Goal: Task Accomplishment & Management: Manage account settings

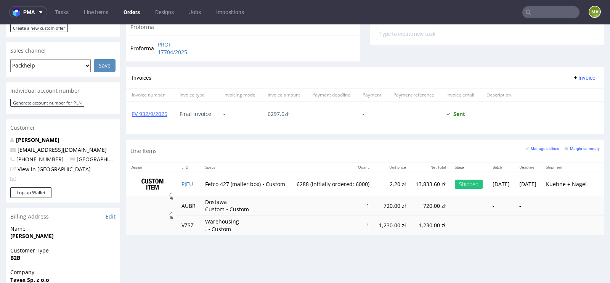
scroll to position [313, 0]
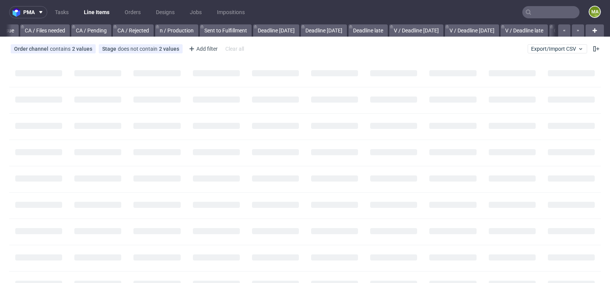
click at [553, 10] on input "text" at bounding box center [550, 12] width 57 height 12
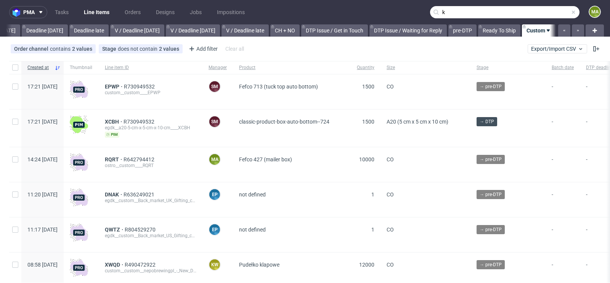
scroll to position [0, 862]
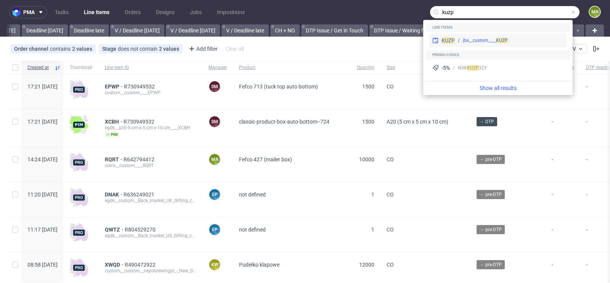
type input "kuzp"
click at [495, 38] on div "jbx__custom____ KUZP" at bounding box center [485, 40] width 45 height 7
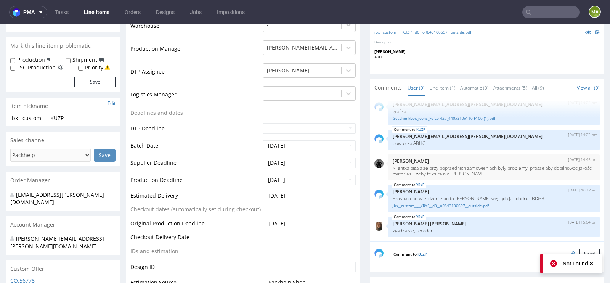
scroll to position [192, 0]
click at [280, 176] on input "2025-10-14" at bounding box center [309, 179] width 93 height 11
click at [233, 167] on td "Supplier Deadline" at bounding box center [195, 164] width 130 height 17
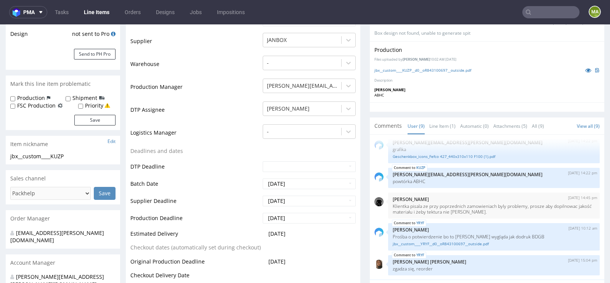
scroll to position [0, 0]
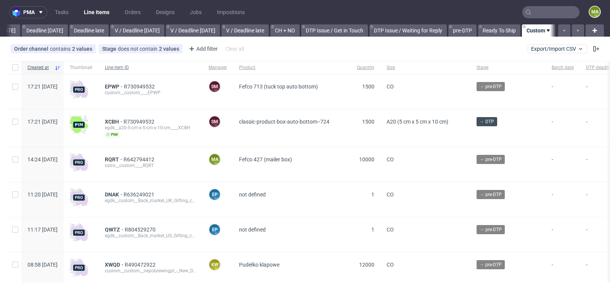
scroll to position [0, 862]
click at [207, 52] on div "Add filter" at bounding box center [203, 49] width 34 height 12
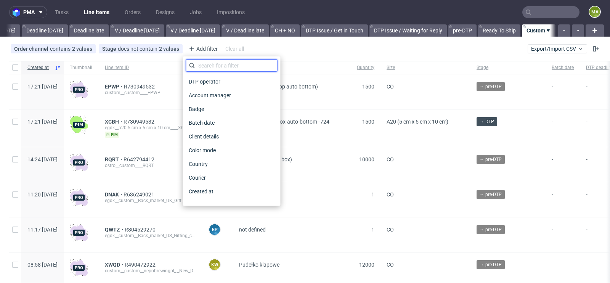
click at [207, 71] on input "text" at bounding box center [231, 65] width 91 height 12
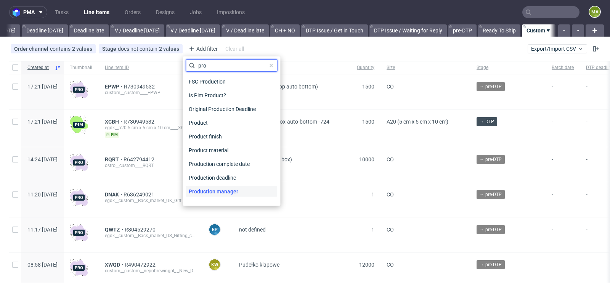
type input "pro"
click at [232, 190] on span "Production manager" at bounding box center [214, 191] width 56 height 11
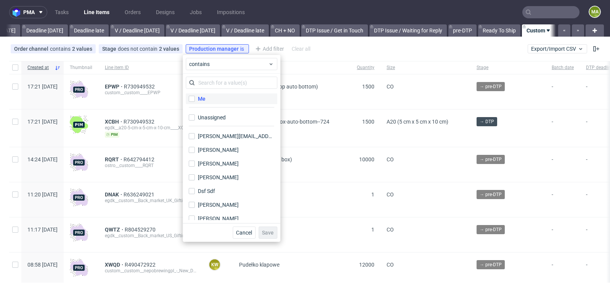
click at [231, 100] on label "Me" at bounding box center [231, 98] width 91 height 11
click at [195, 100] on input "Me" at bounding box center [192, 99] width 6 height 6
checkbox input "true"
click at [269, 232] on span "Save" at bounding box center [268, 232] width 12 height 5
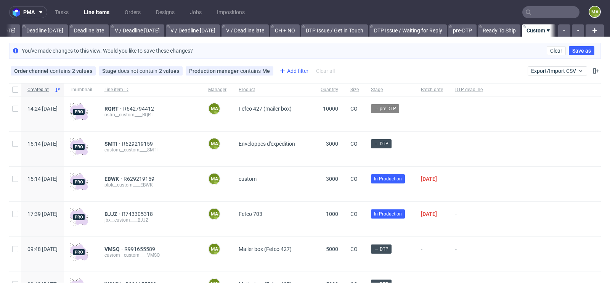
click at [295, 71] on div "Add filter" at bounding box center [293, 71] width 34 height 12
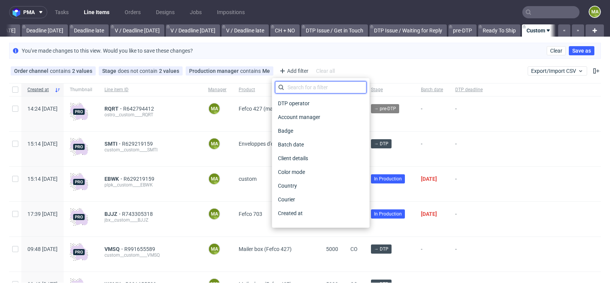
click at [298, 87] on input "text" at bounding box center [320, 87] width 91 height 12
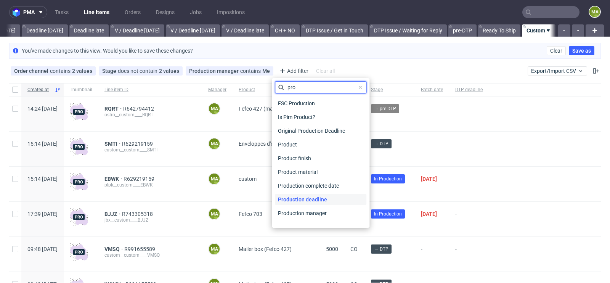
type input "pro"
click at [298, 196] on span "Production deadline" at bounding box center [302, 199] width 55 height 11
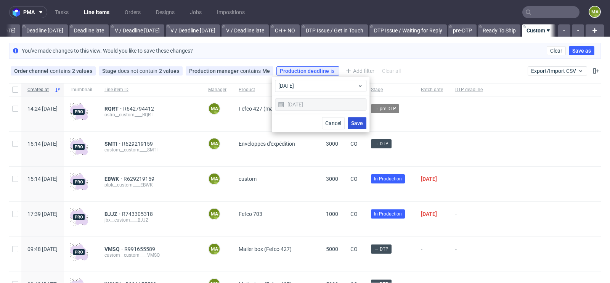
click at [355, 123] on span "Save" at bounding box center [357, 122] width 12 height 5
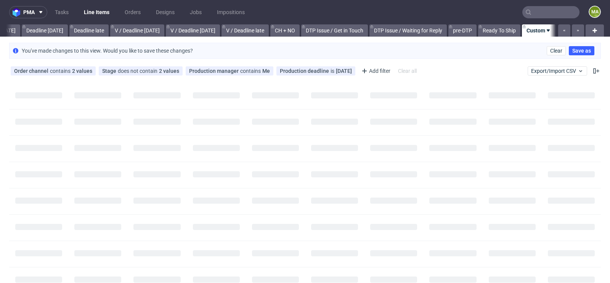
scroll to position [0, 855]
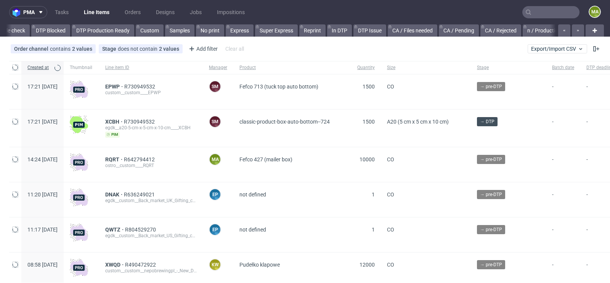
click at [533, 13] on input "text" at bounding box center [550, 12] width 57 height 12
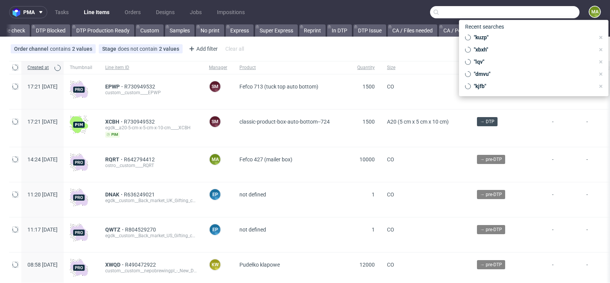
scroll to position [0, 862]
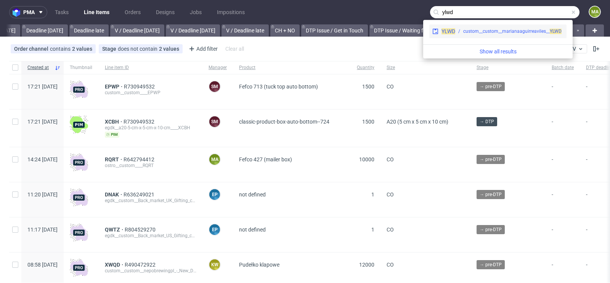
type input "ylwd"
click at [462, 33] on div "custom__custom__marianaaguirreaviles__ YLWD" at bounding box center [509, 31] width 108 height 7
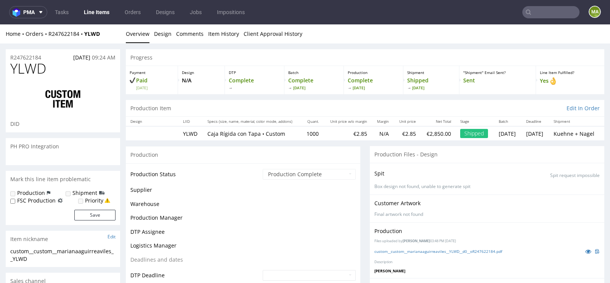
scroll to position [177, 0]
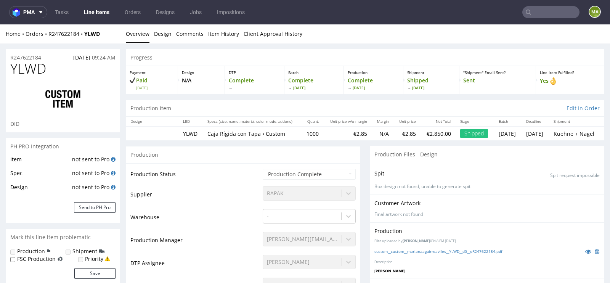
select select "done"
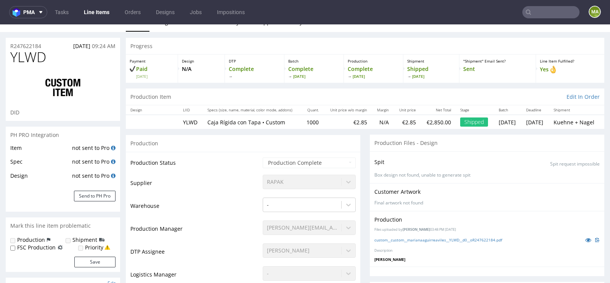
scroll to position [0, 0]
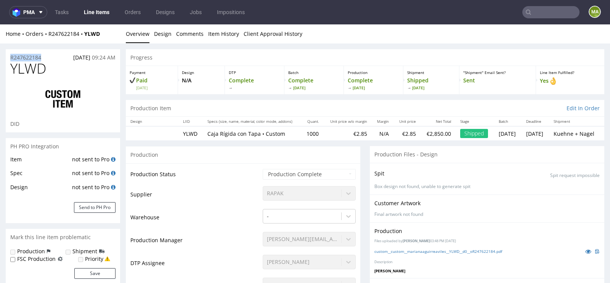
drag, startPoint x: 46, startPoint y: 54, endPoint x: 0, endPoint y: 54, distance: 46.1
copy p "R247622184"
click at [43, 56] on div "R247622184 24.05.2021 09:24 AM" at bounding box center [63, 55] width 114 height 12
drag, startPoint x: 45, startPoint y: 56, endPoint x: 0, endPoint y: 56, distance: 45.4
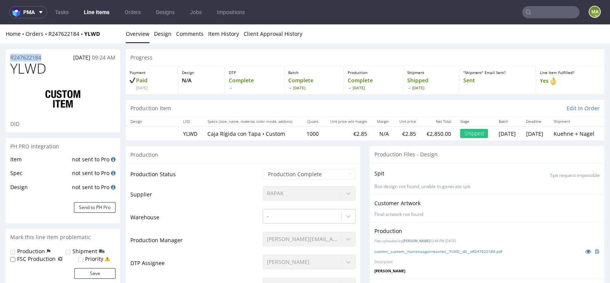
copy p "R247622184"
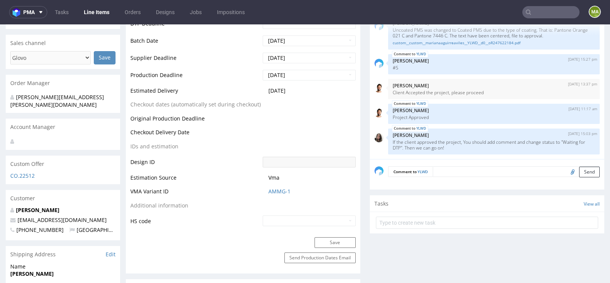
scroll to position [297, 0]
click at [274, 192] on link "AMMG-1" at bounding box center [279, 190] width 22 height 8
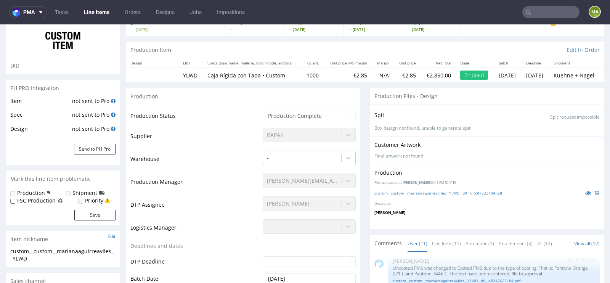
scroll to position [72, 0]
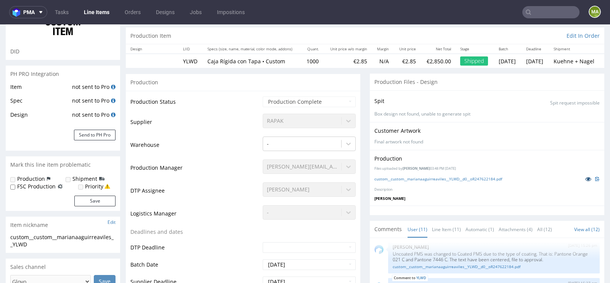
click at [585, 176] on icon at bounding box center [588, 178] width 6 height 5
